Goal: Browse casually: Explore the website without a specific task or goal

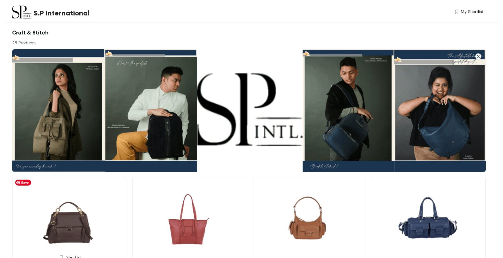
click at [85, 239] on img at bounding box center [69, 220] width 114 height 86
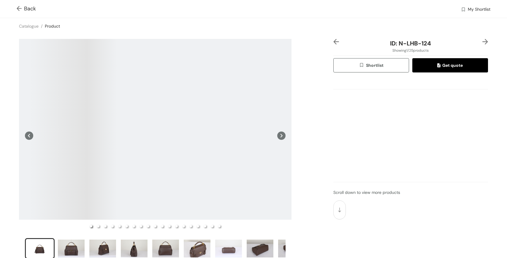
drag, startPoint x: 278, startPoint y: 135, endPoint x: 283, endPoint y: 136, distance: 5.7
click at [279, 136] on icon at bounding box center [281, 136] width 8 height 8
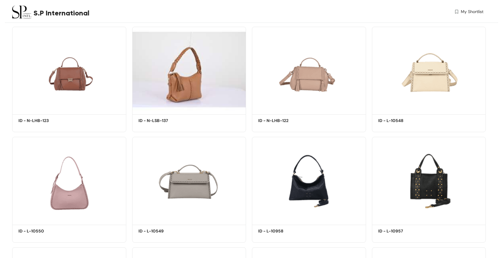
scroll to position [378, 0]
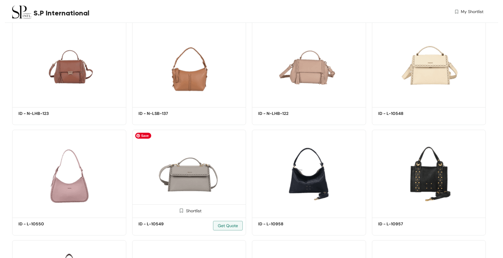
click at [195, 178] on img at bounding box center [189, 173] width 114 height 86
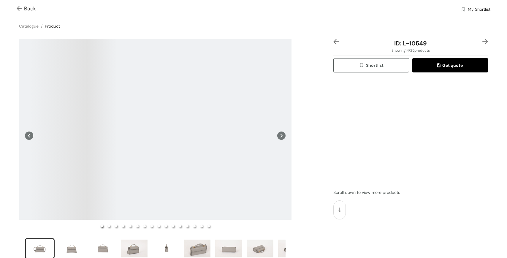
click at [278, 137] on icon at bounding box center [281, 136] width 8 height 8
click at [30, 134] on icon at bounding box center [29, 136] width 2 height 4
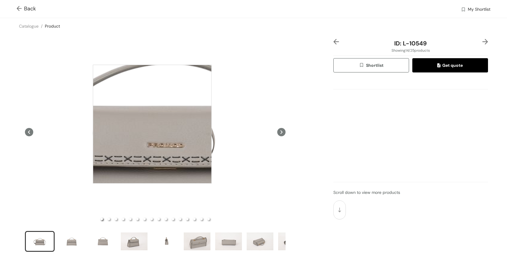
click at [152, 124] on div at bounding box center [152, 124] width 119 height 119
